Goal: Transaction & Acquisition: Purchase product/service

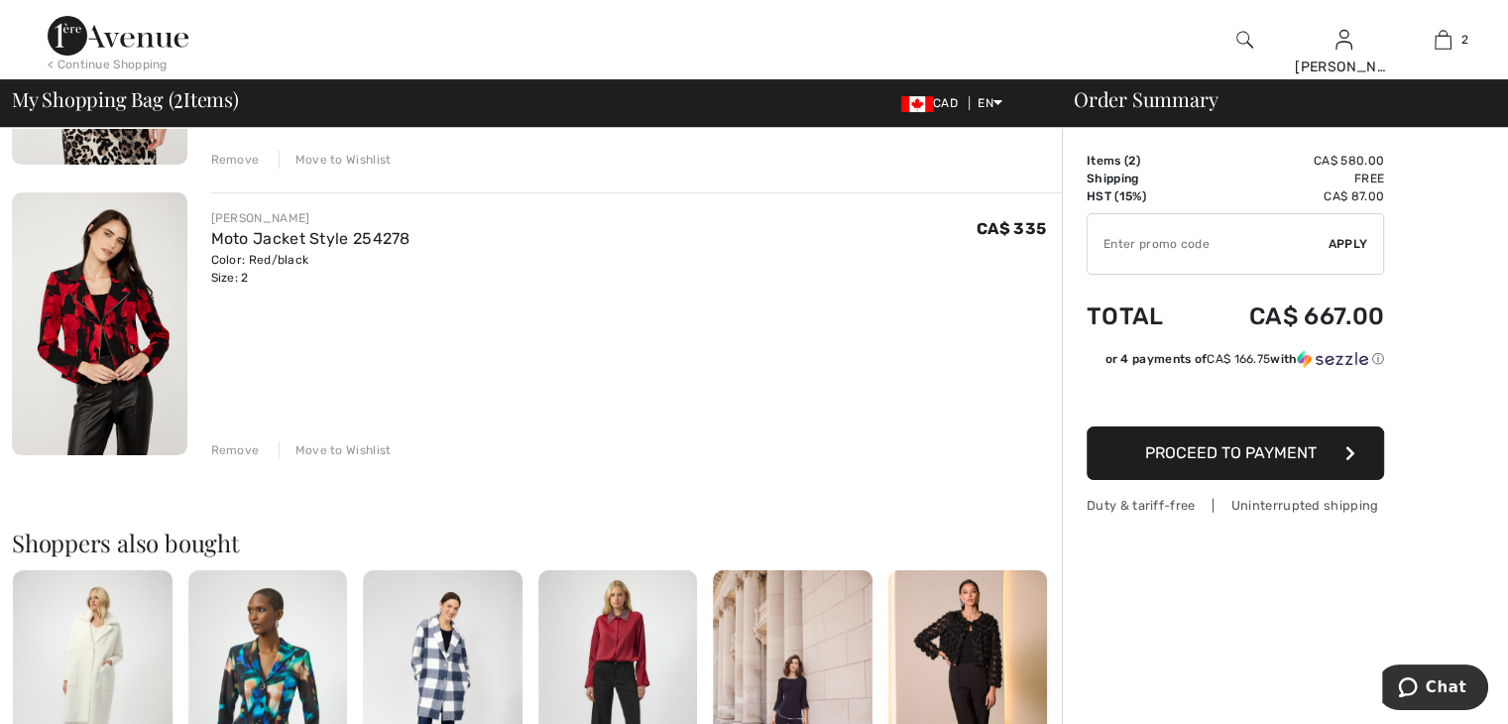
scroll to position [380, 0]
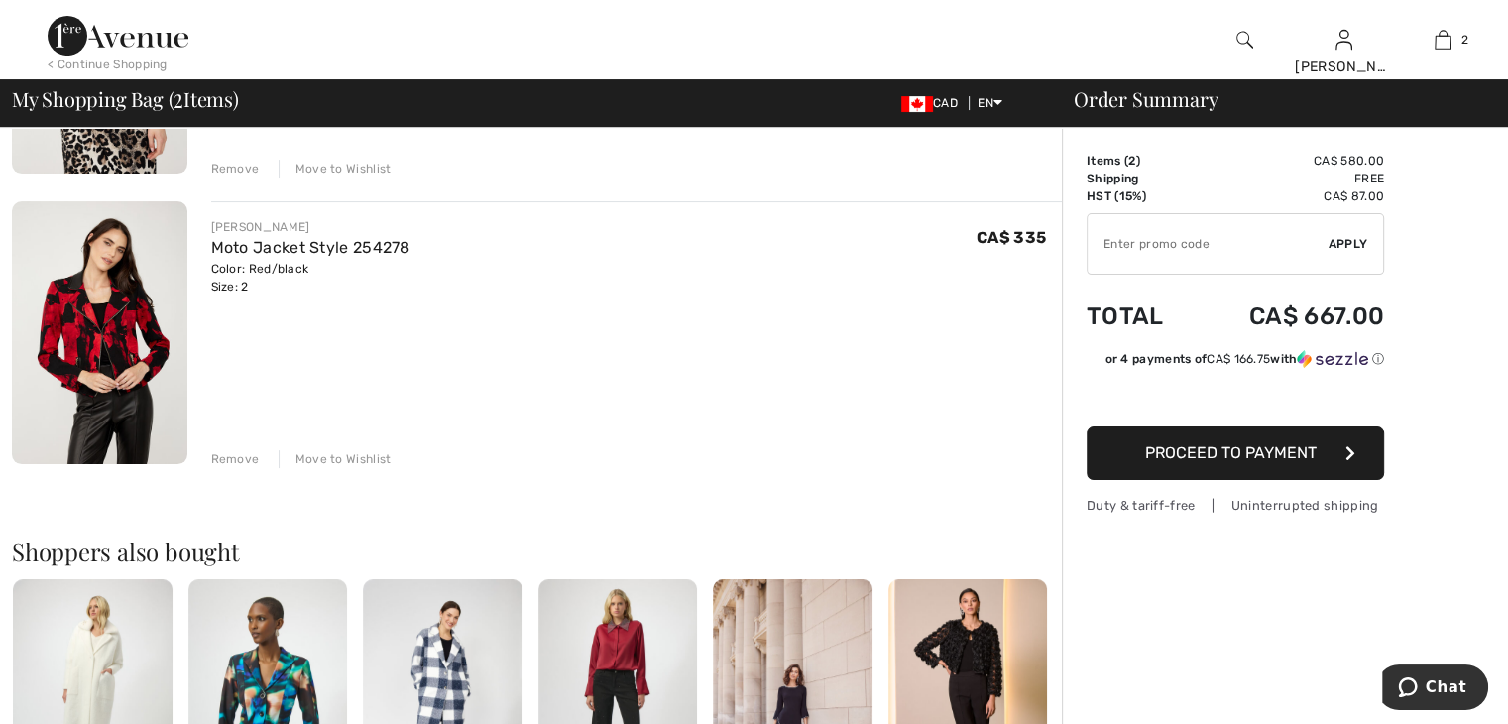
click at [363, 458] on div "Move to Wishlist" at bounding box center [335, 459] width 113 height 18
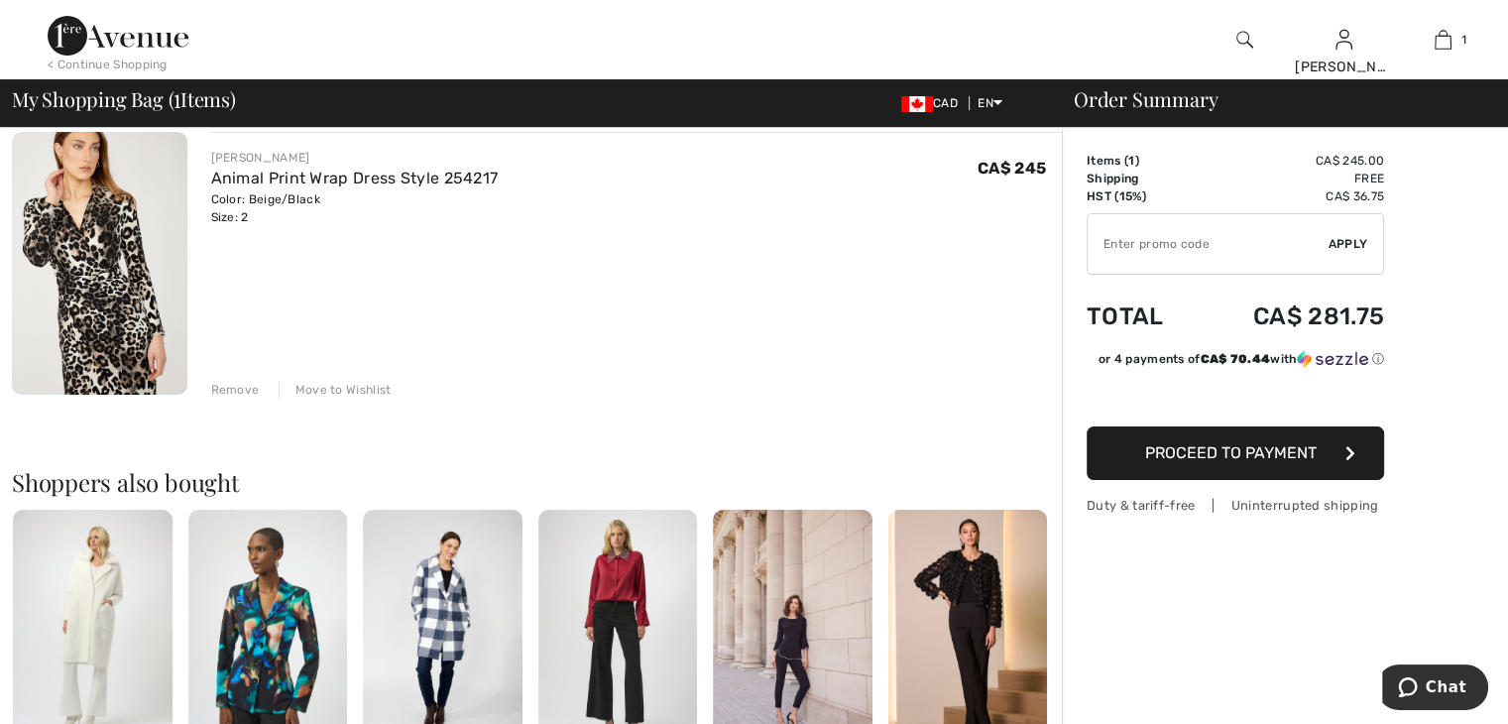
scroll to position [0, 0]
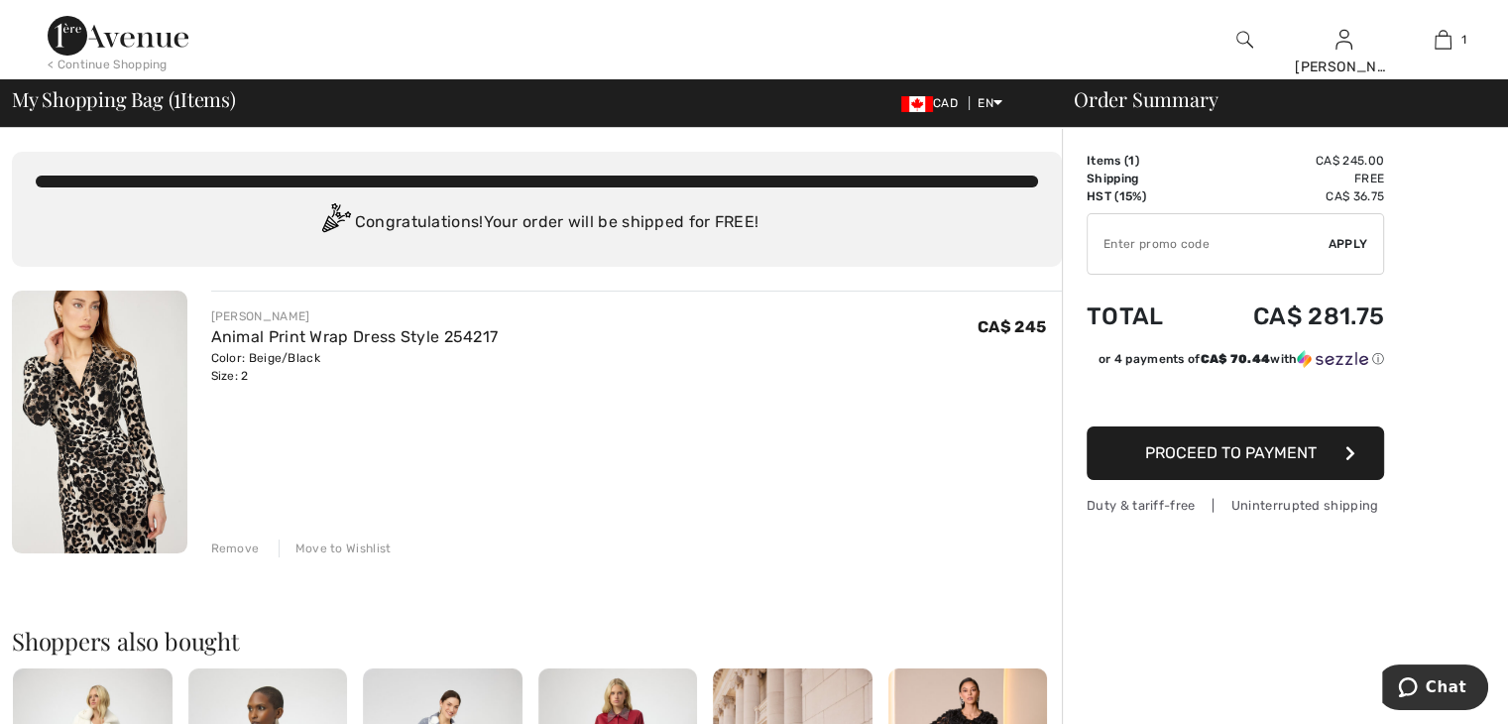
click at [117, 445] on img at bounding box center [99, 421] width 175 height 263
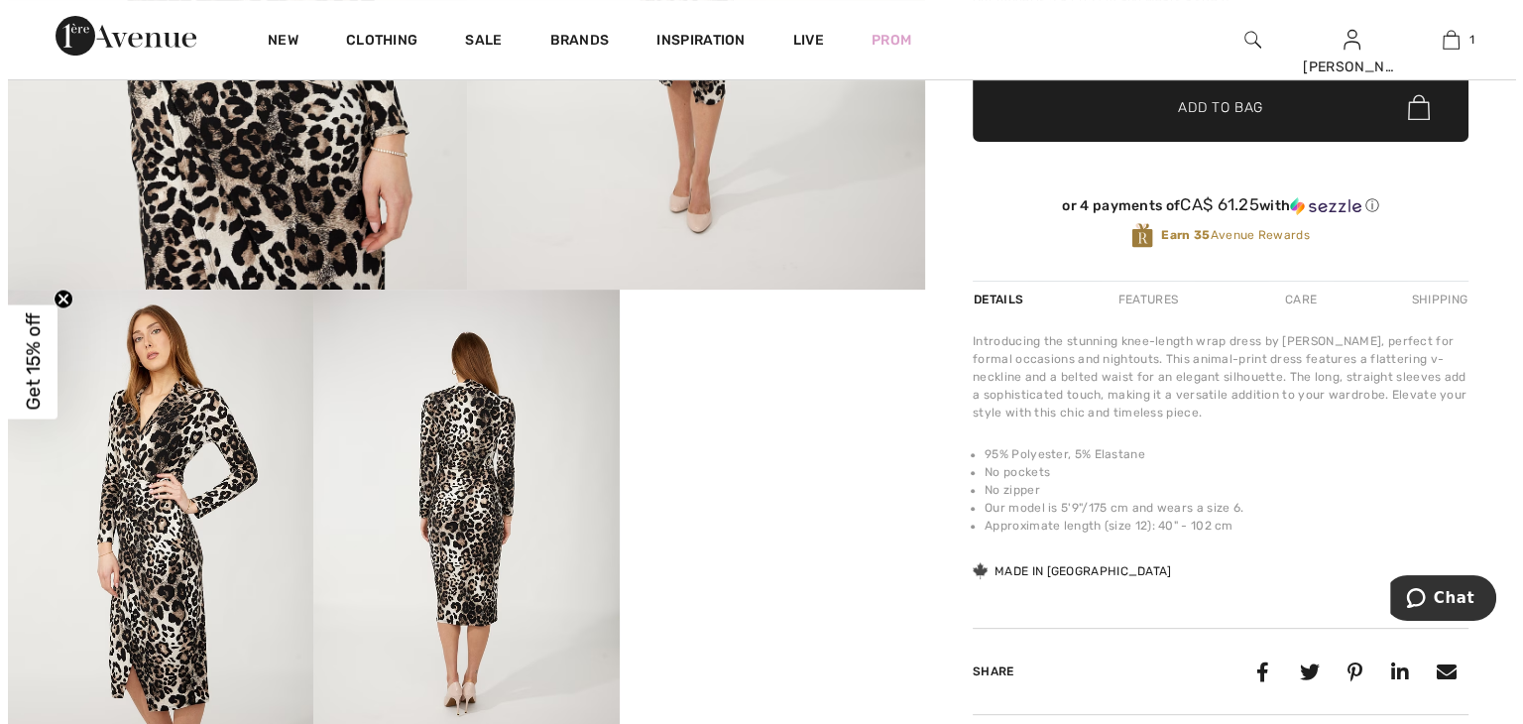
scroll to position [611, 0]
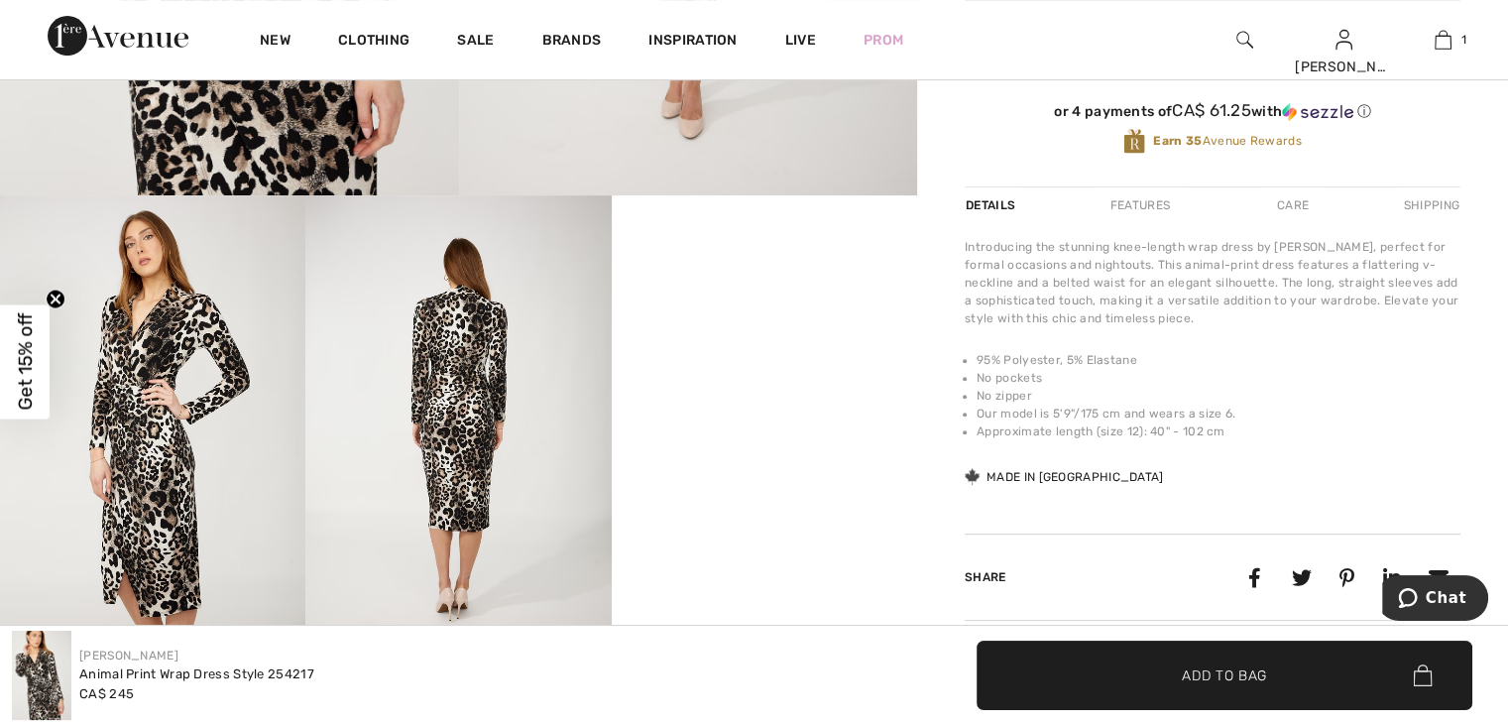
click at [503, 477] on img at bounding box center [457, 424] width 305 height 458
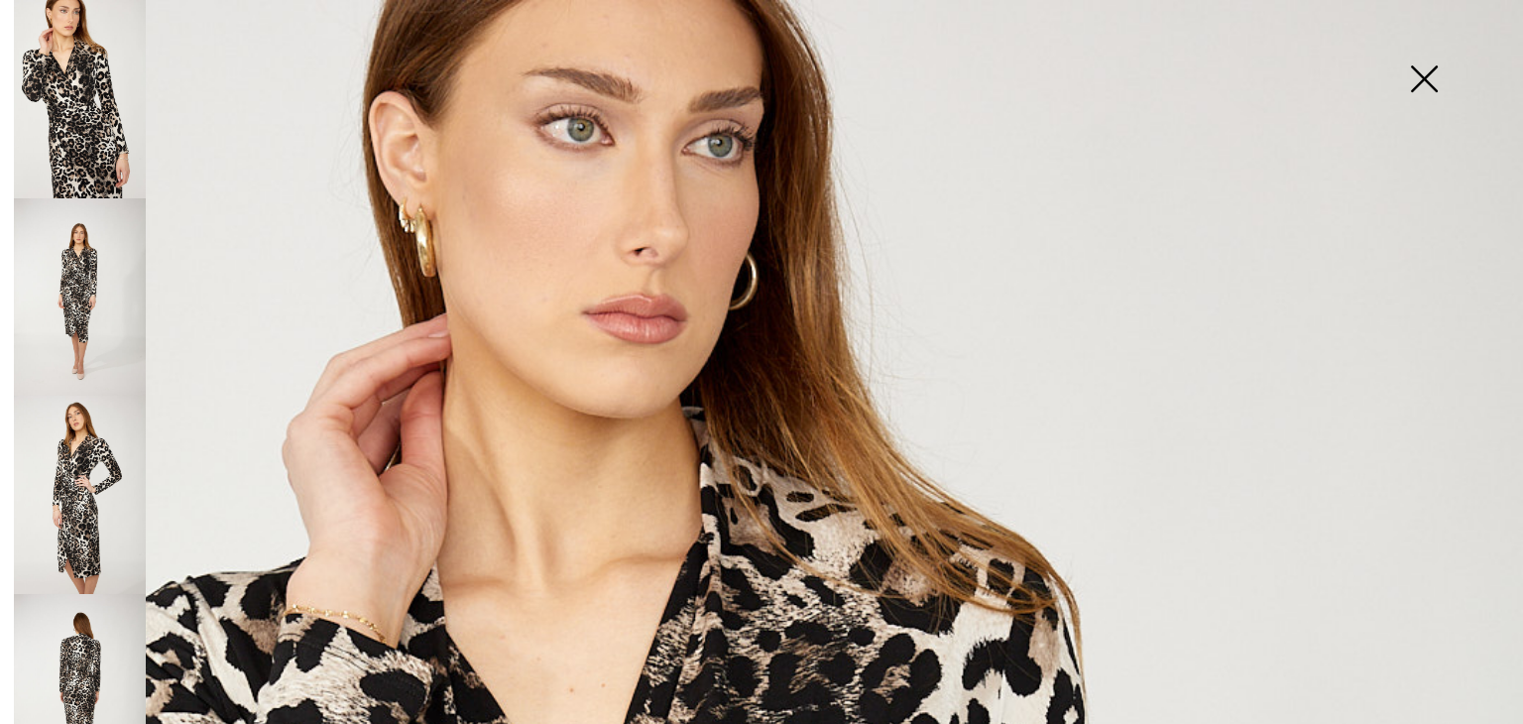
click at [101, 595] on img at bounding box center [80, 693] width 132 height 198
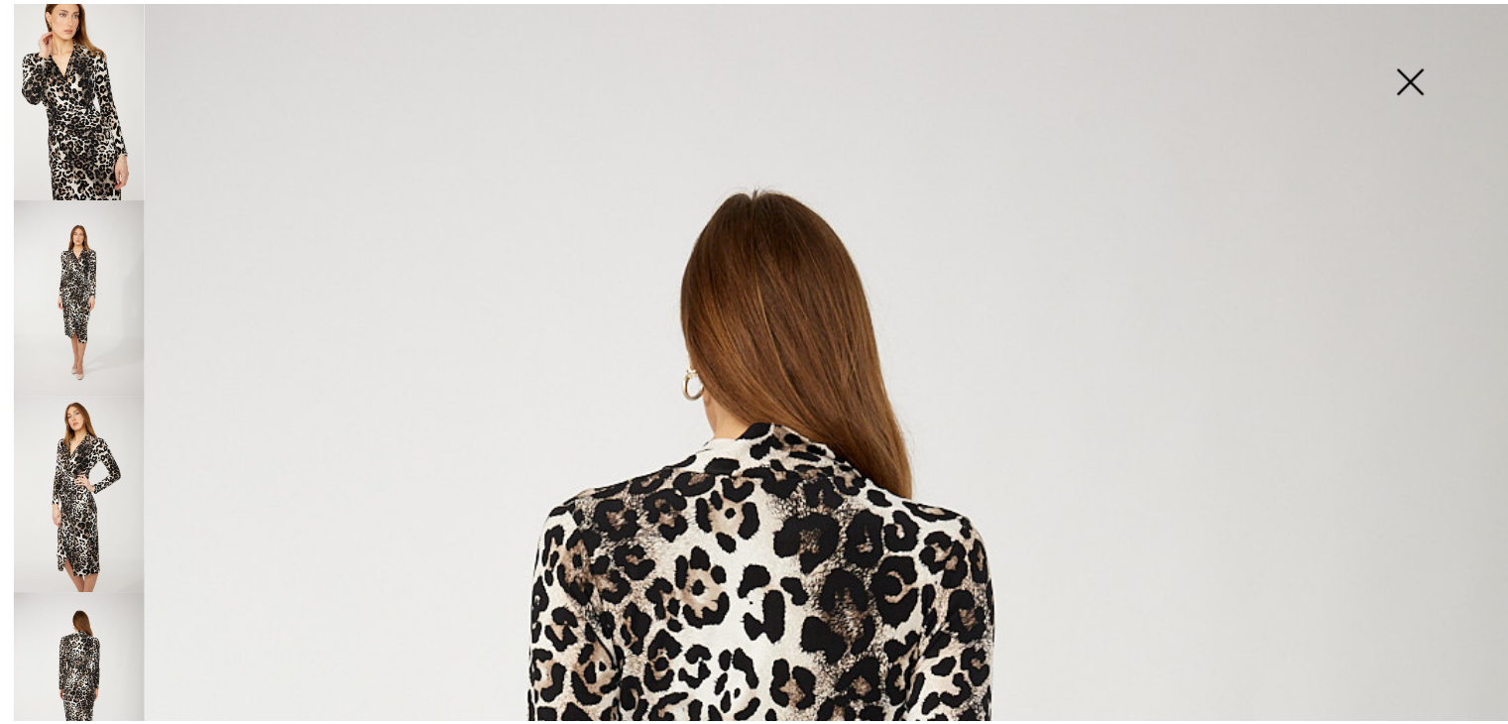
scroll to position [0, 0]
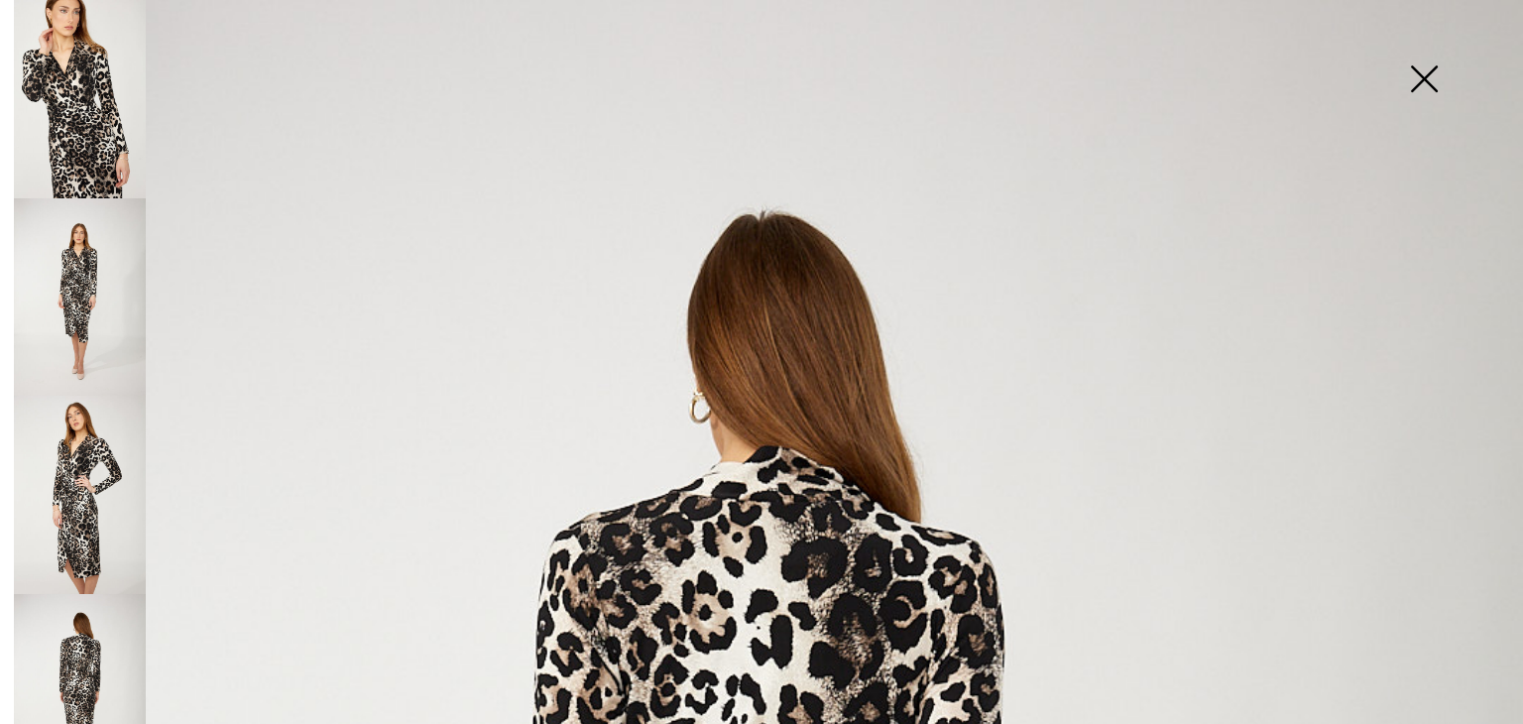
click at [1424, 78] on img at bounding box center [1423, 81] width 99 height 102
